Goal: Task Accomplishment & Management: Use online tool/utility

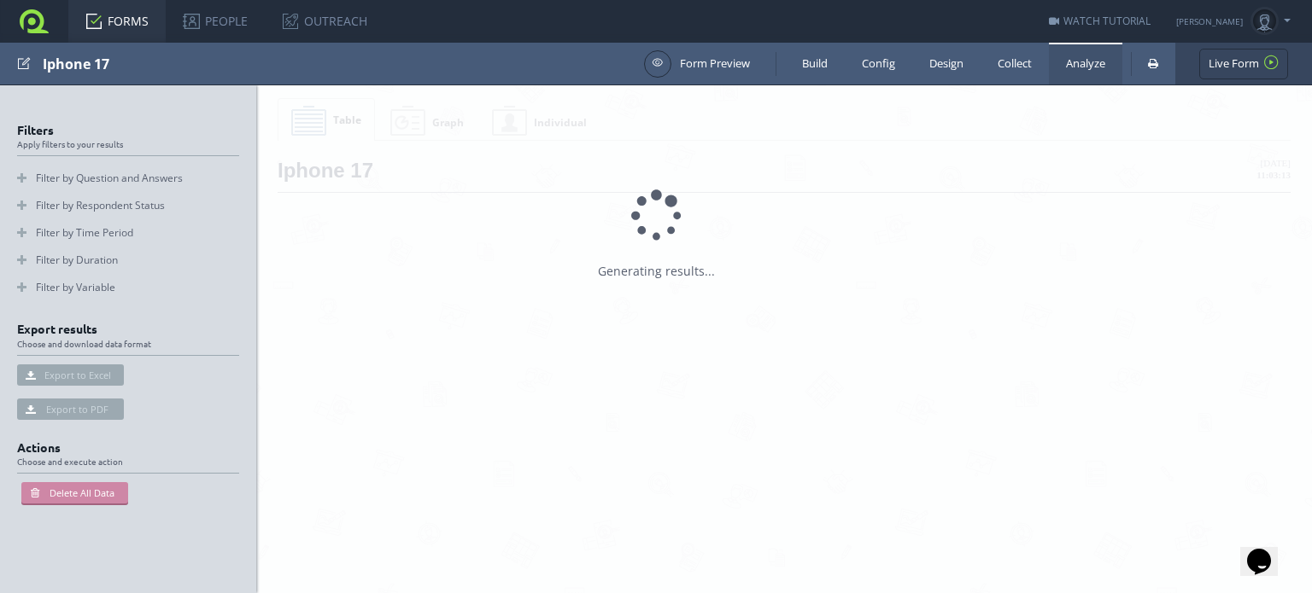
click at [53, 59] on div "Iphone 17" at bounding box center [339, 64] width 593 height 42
click at [26, 25] on link at bounding box center [34, 21] width 68 height 43
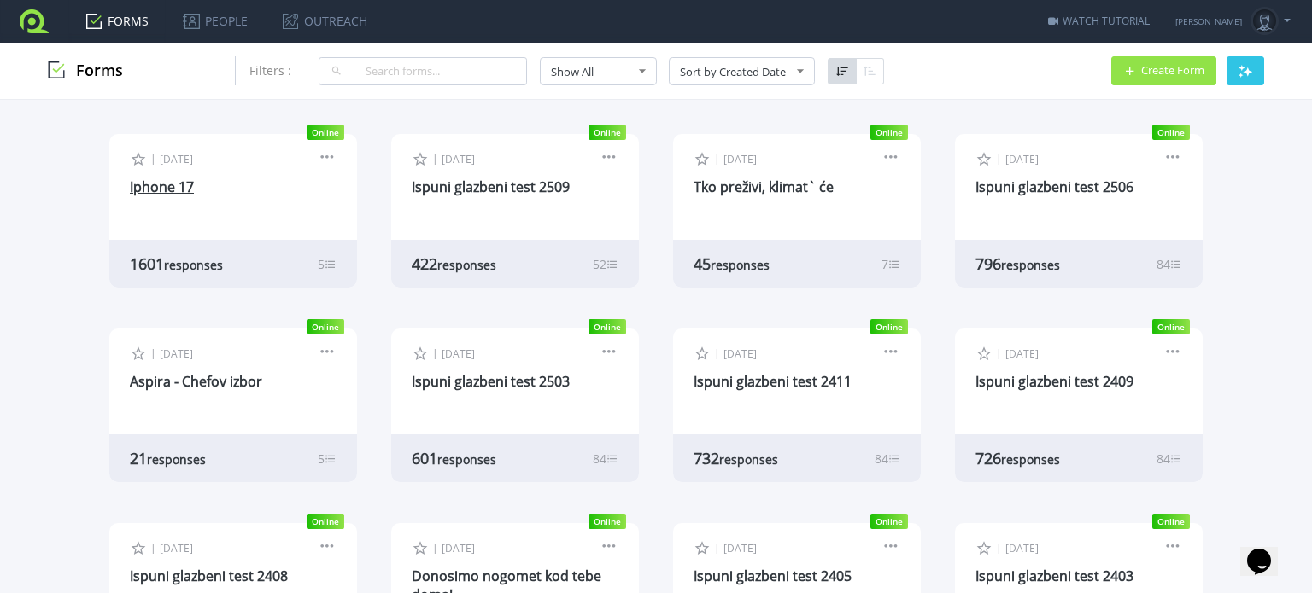
click at [167, 189] on link "Iphone 17" at bounding box center [162, 187] width 64 height 19
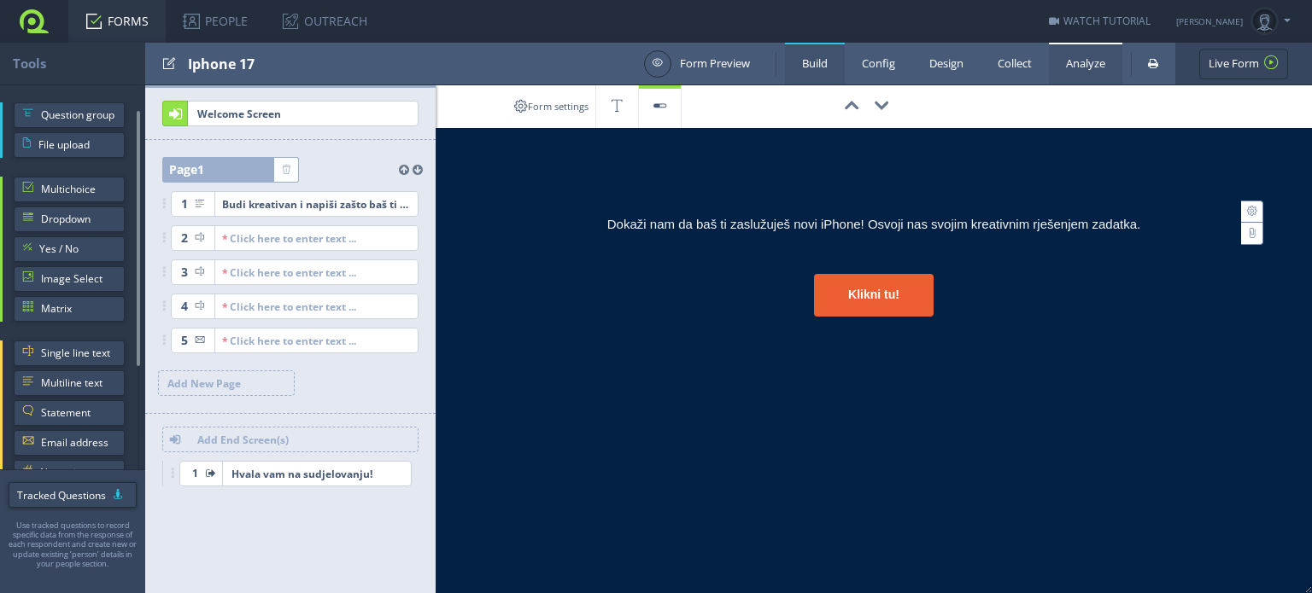
click at [1086, 57] on link "Analyze" at bounding box center [1085, 64] width 73 height 42
